Goal: Find specific page/section

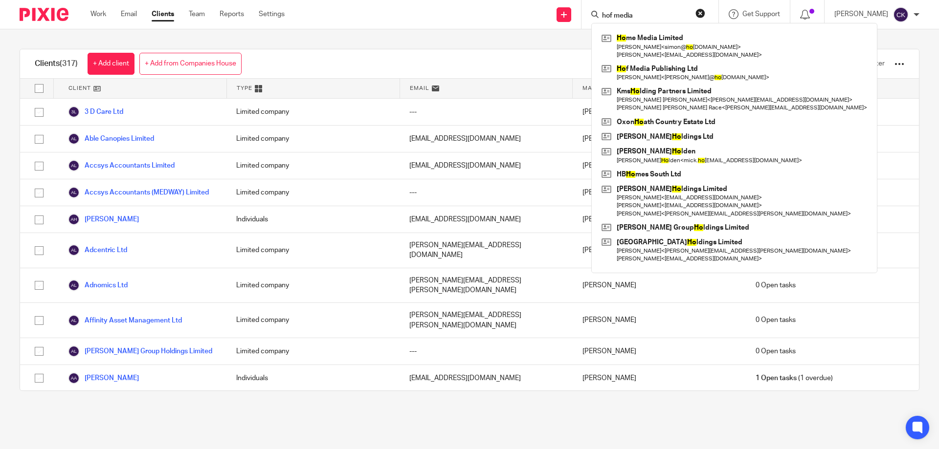
type input "hof media"
click button "submit" at bounding box center [0, 0] width 0 height 0
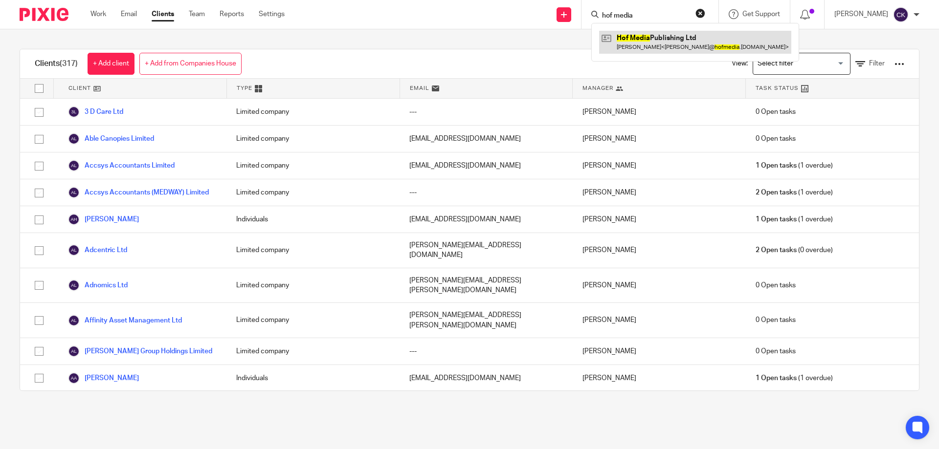
click at [693, 39] on link at bounding box center [695, 42] width 192 height 22
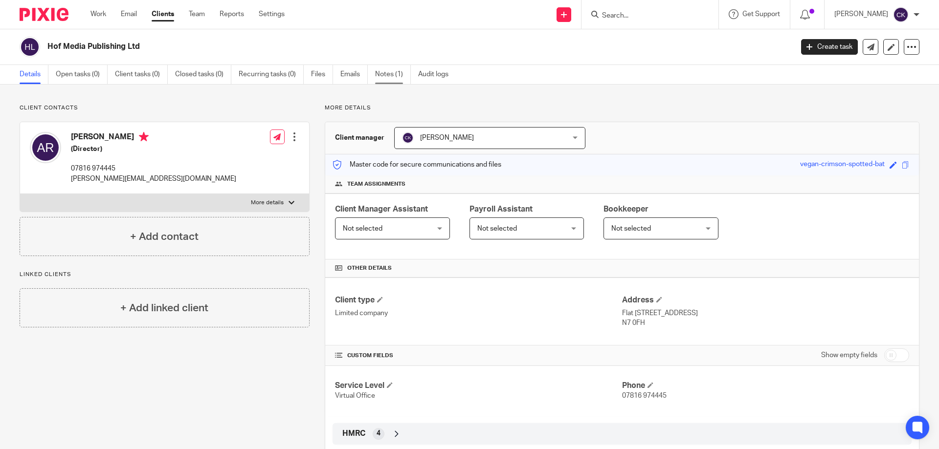
click at [386, 74] on link "Notes (1)" at bounding box center [393, 74] width 36 height 19
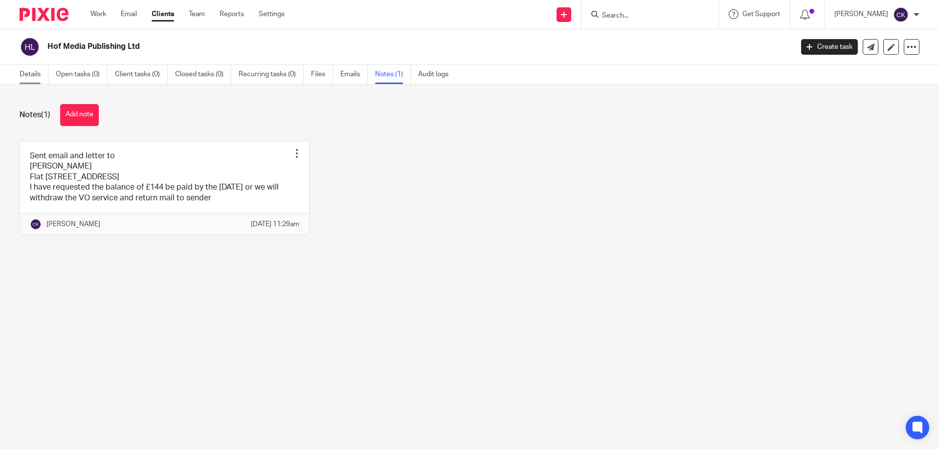
click at [35, 70] on link "Details" at bounding box center [34, 74] width 29 height 19
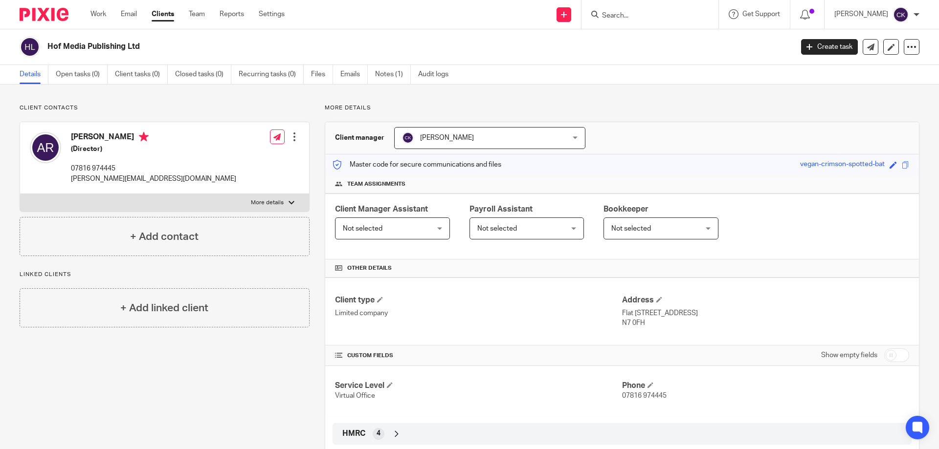
click at [632, 17] on input "Search" at bounding box center [645, 16] width 88 height 9
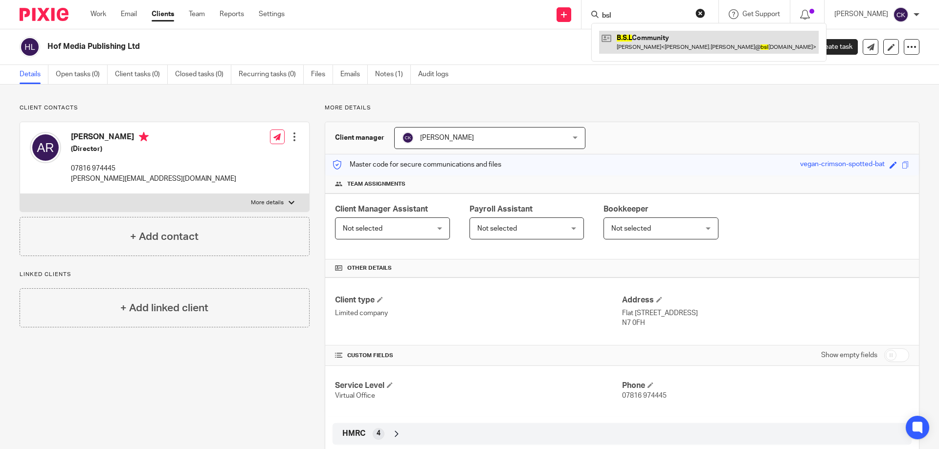
type input "bsl"
click at [639, 52] on link at bounding box center [709, 42] width 220 height 22
click at [642, 49] on link at bounding box center [709, 42] width 220 height 22
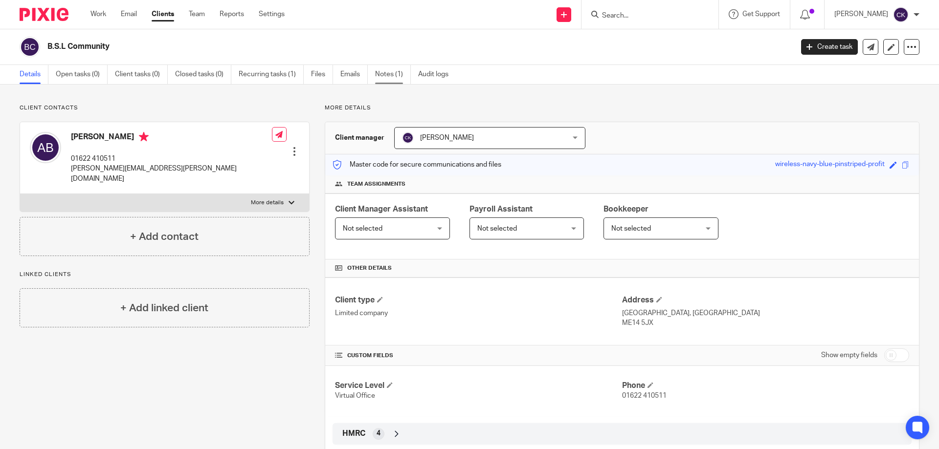
click at [393, 75] on link "Notes (1)" at bounding box center [393, 74] width 36 height 19
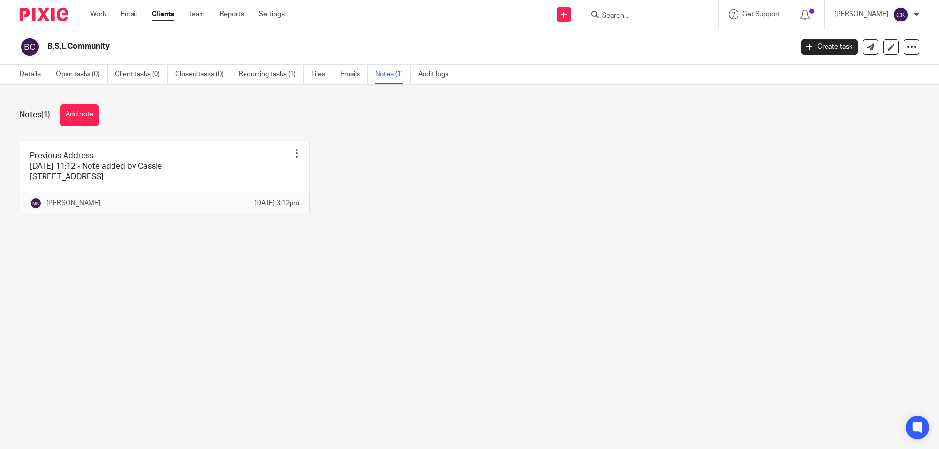
click at [617, 17] on input "Search" at bounding box center [645, 16] width 88 height 9
type input "3d care"
click at [717, 14] on div "3d care No results found. Try searching for the name of a client or contact..." at bounding box center [650, 14] width 137 height 29
click at [714, 13] on div "3d care No results found. Try searching for the name of a client or contact..." at bounding box center [650, 14] width 137 height 29
click at [705, 12] on button "reset" at bounding box center [700, 13] width 10 height 10
